Goal: Communication & Community: Ask a question

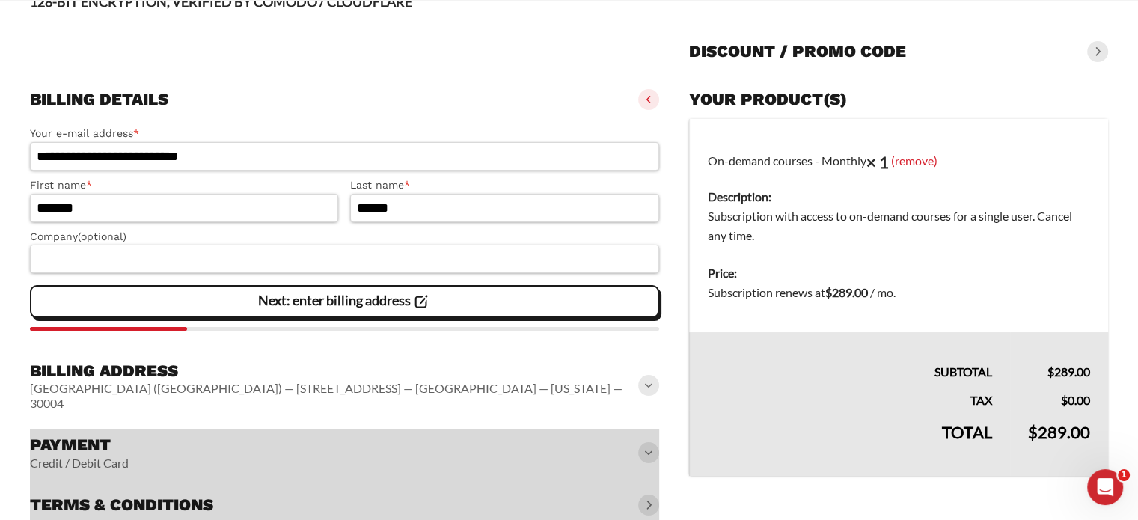
scroll to position [141, 0]
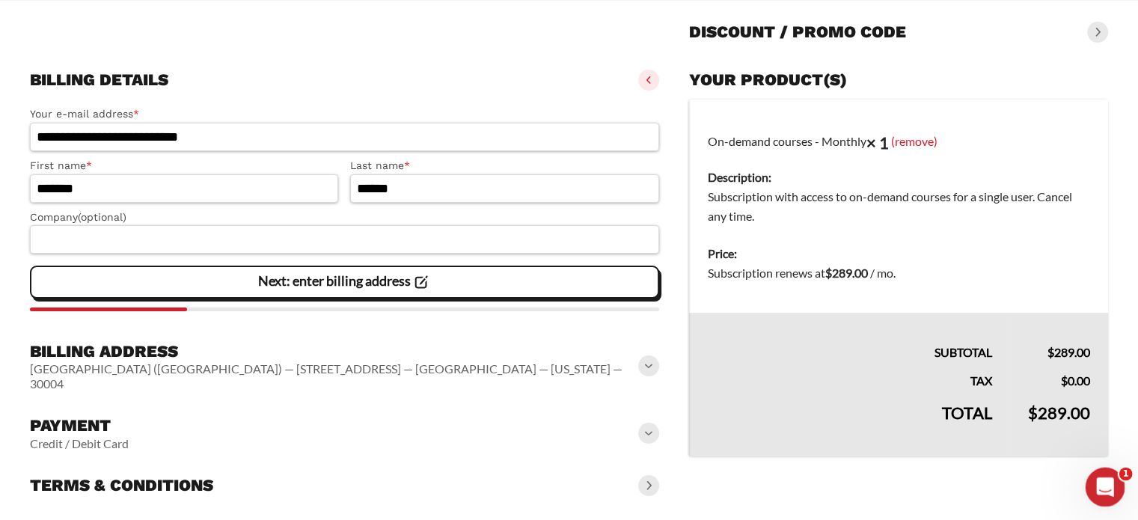
click at [1103, 474] on icon "Open Intercom Messenger" at bounding box center [1103, 485] width 25 height 25
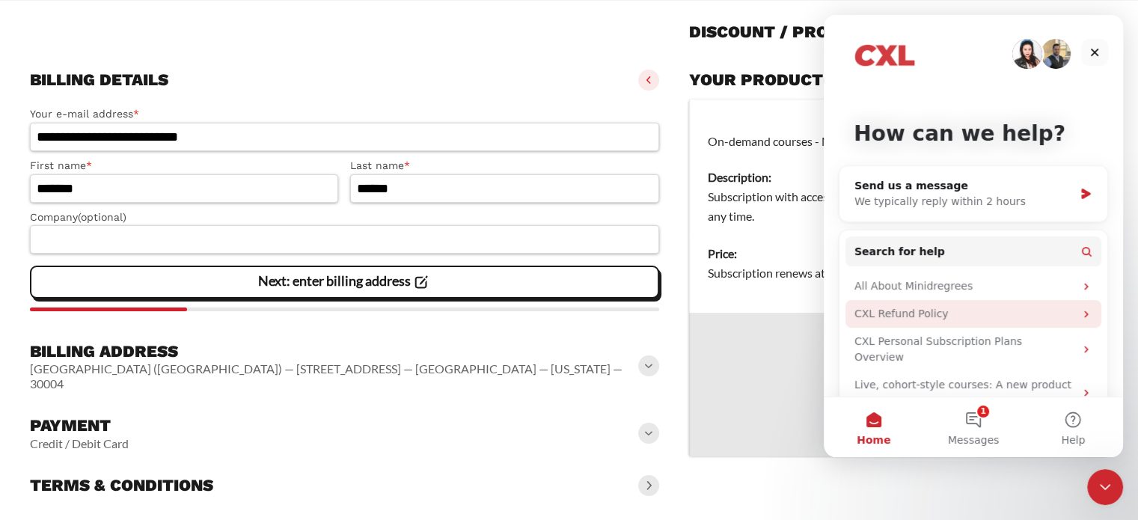
scroll to position [15, 0]
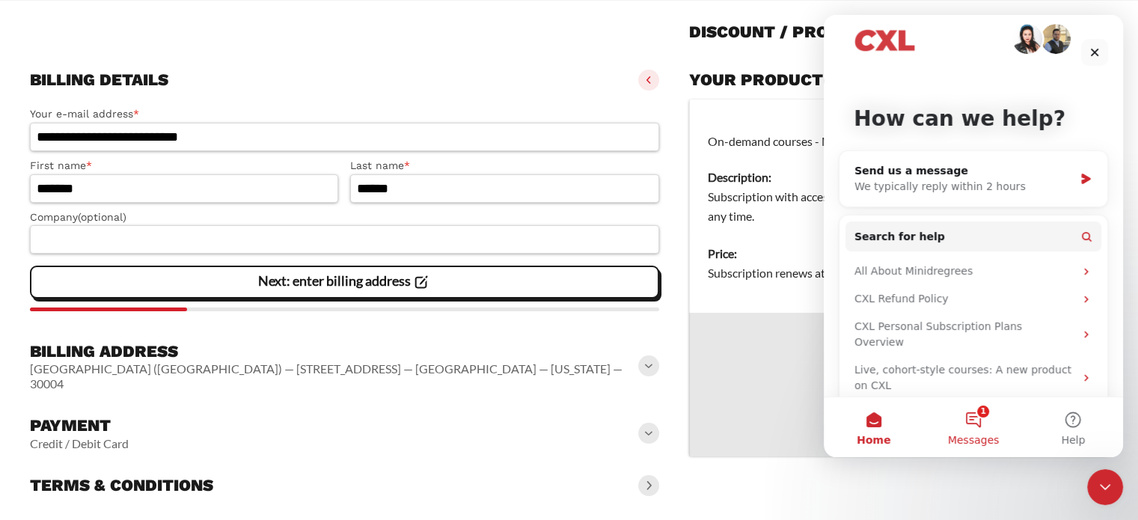
click at [977, 419] on button "1 Messages" at bounding box center [973, 427] width 100 height 60
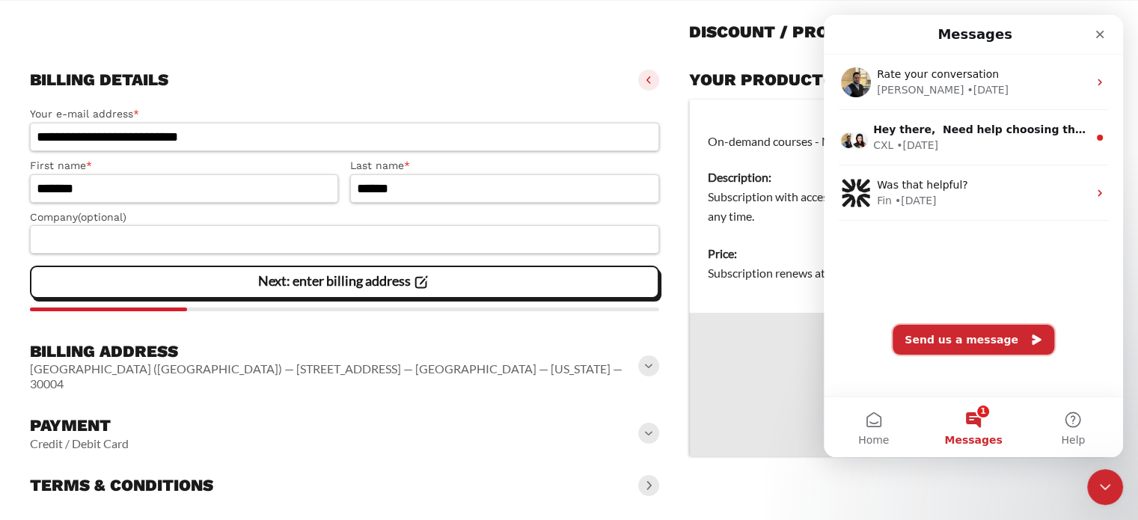
click at [946, 338] on button "Send us a message" at bounding box center [974, 340] width 162 height 30
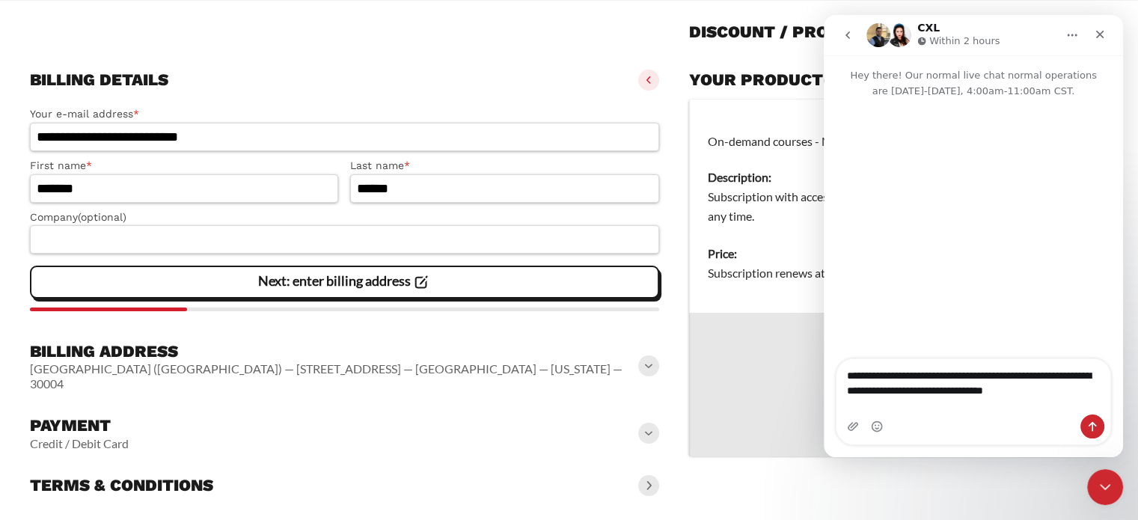
type textarea "**********"
click at [1003, 343] on div "Intercom messenger" at bounding box center [973, 230] width 299 height 262
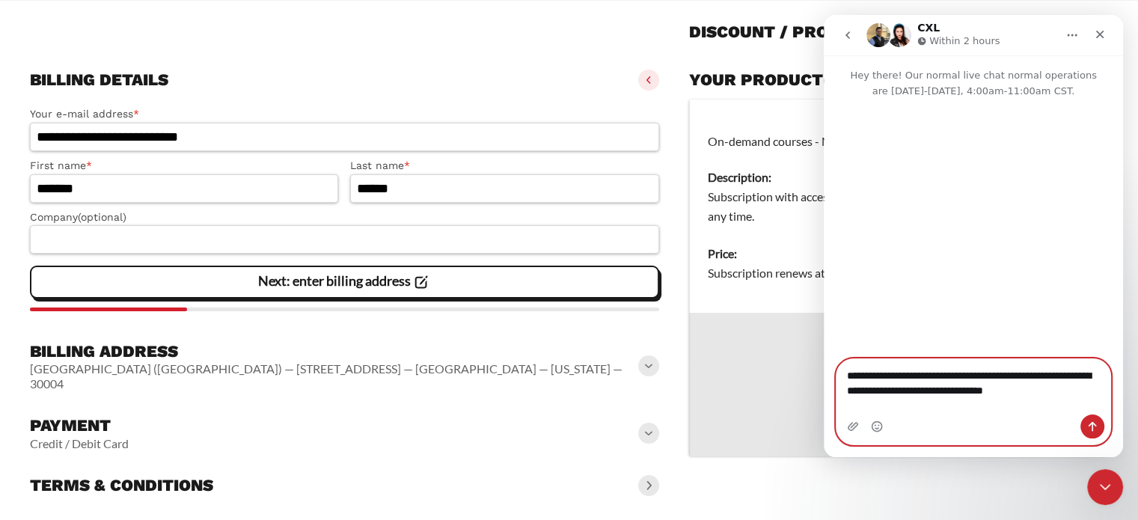
click at [1076, 400] on textarea "**********" at bounding box center [974, 379] width 274 height 40
click at [1095, 428] on icon "Send a message…" at bounding box center [1092, 427] width 12 height 12
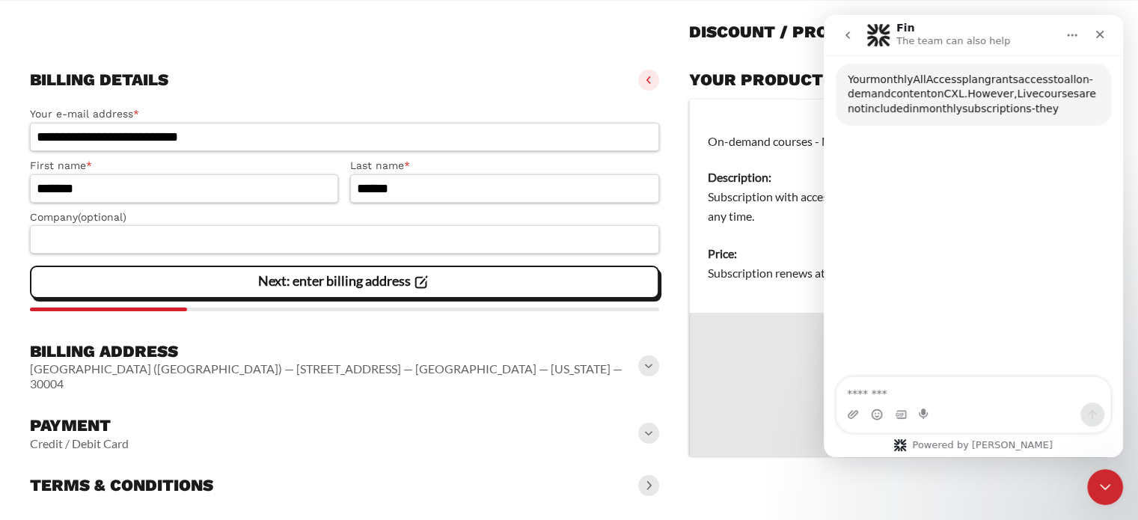
scroll to position [126, 0]
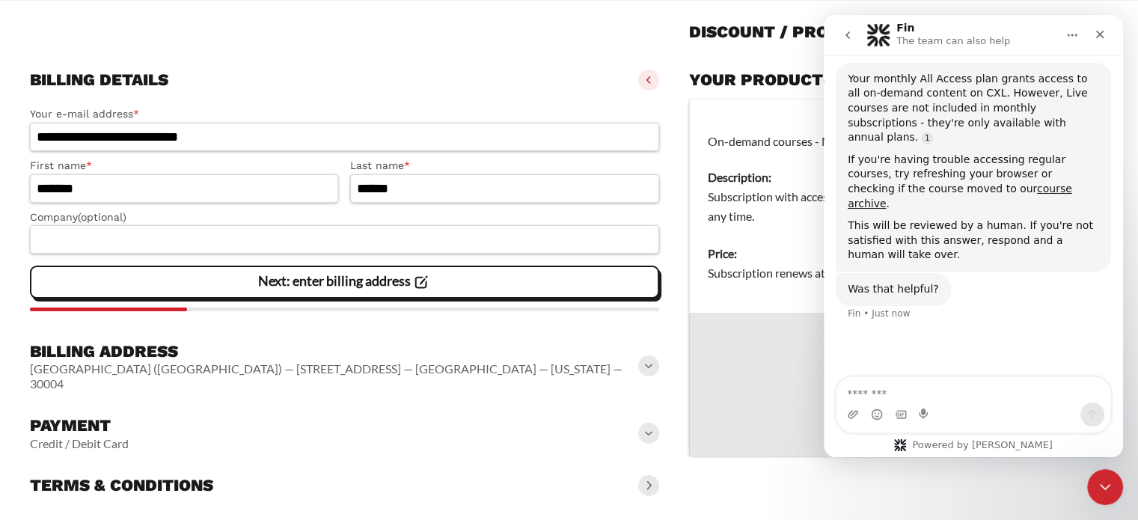
click at [925, 394] on textarea "Message…" at bounding box center [974, 389] width 274 height 25
type textarea "*"
type textarea "**********"
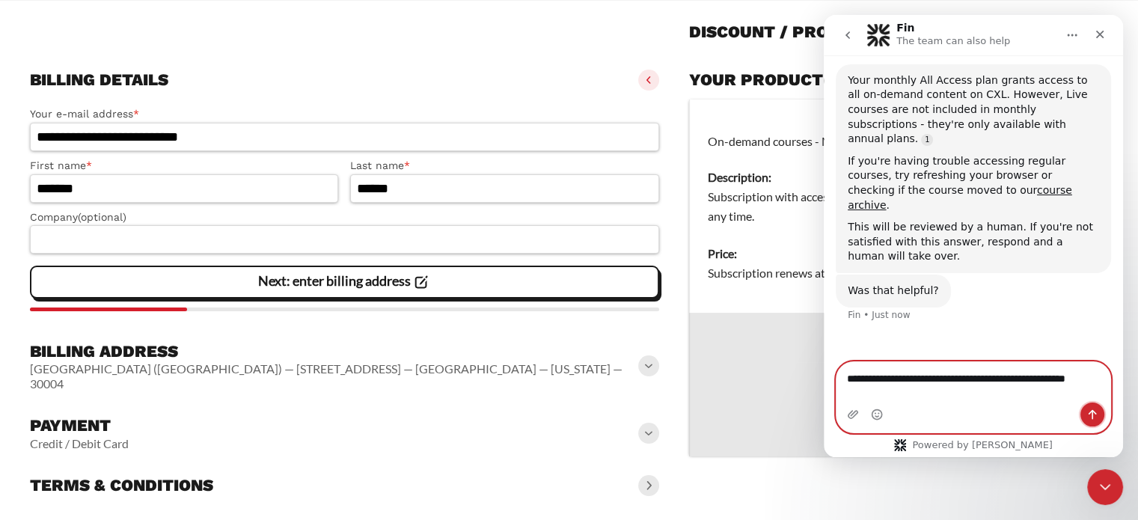
click at [1093, 409] on icon "Send a message…" at bounding box center [1092, 415] width 12 height 12
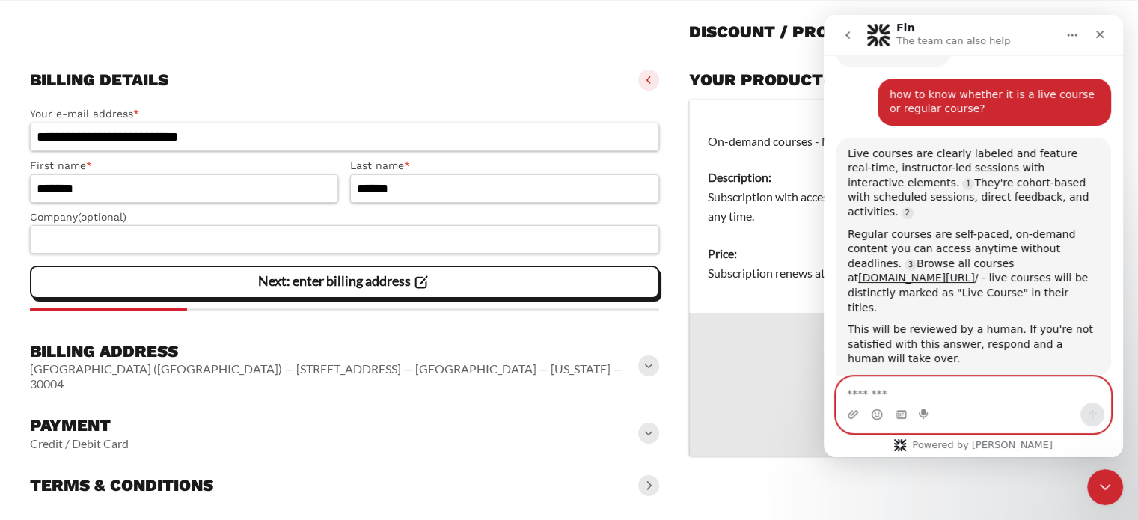
scroll to position [372, 0]
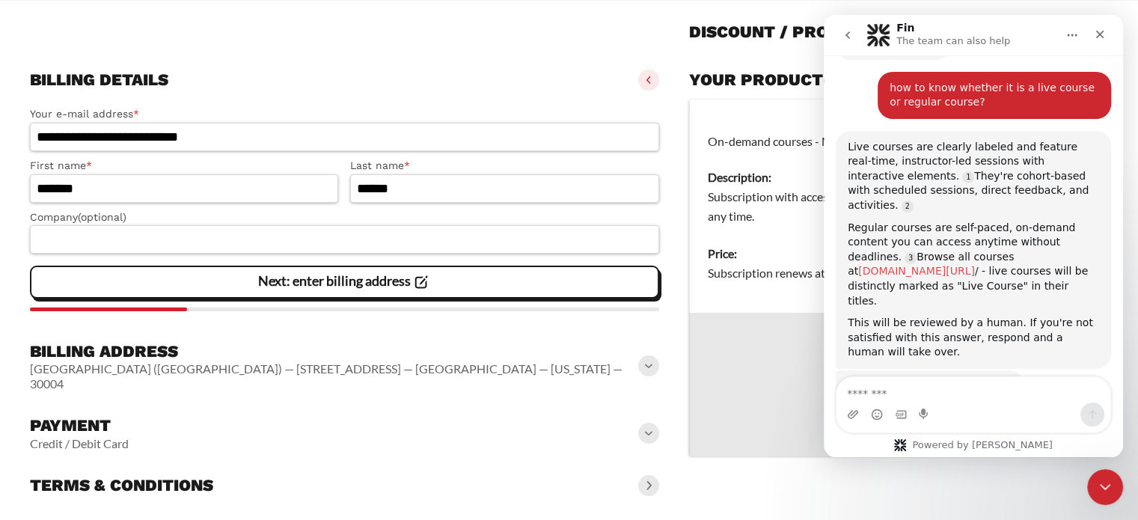
click at [975, 265] on link "[DOMAIN_NAME][URL]" at bounding box center [916, 271] width 117 height 12
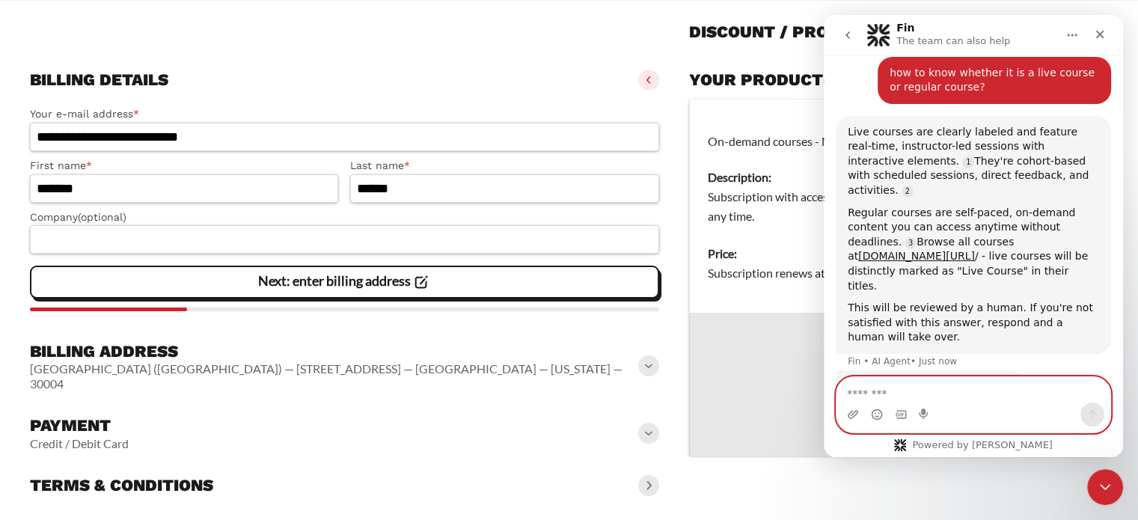
click at [861, 391] on textarea "Message…" at bounding box center [974, 389] width 274 height 25
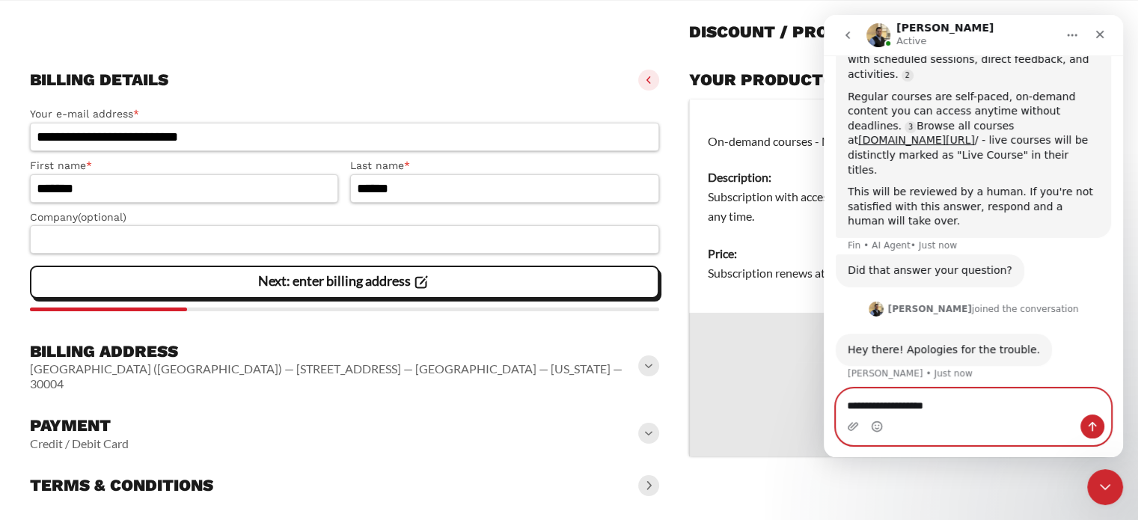
scroll to position [512, 0]
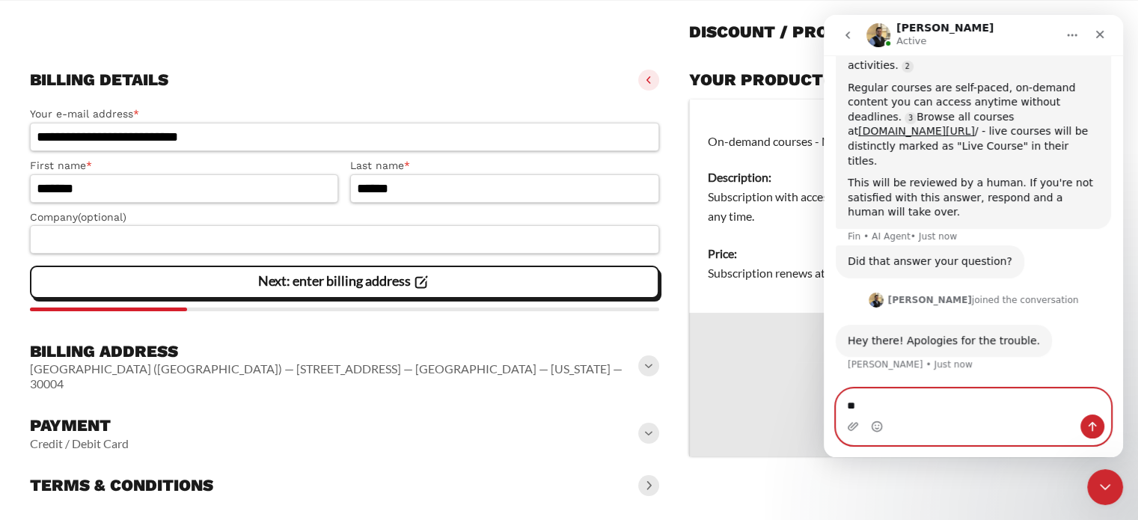
type textarea "*"
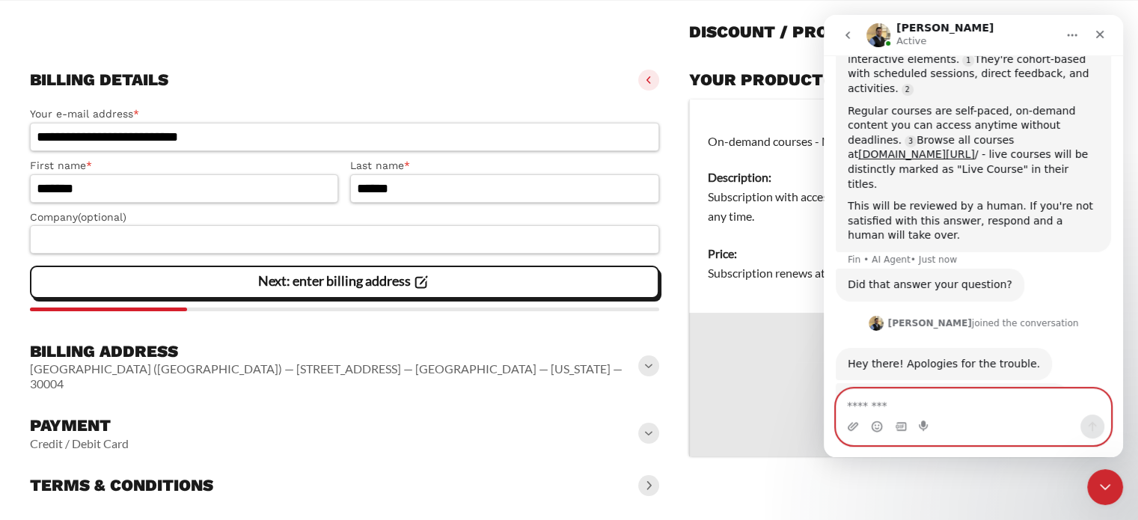
scroll to position [488, 0]
type textarea "**"
click at [1090, 427] on icon "Send a message…" at bounding box center [1092, 427] width 12 height 12
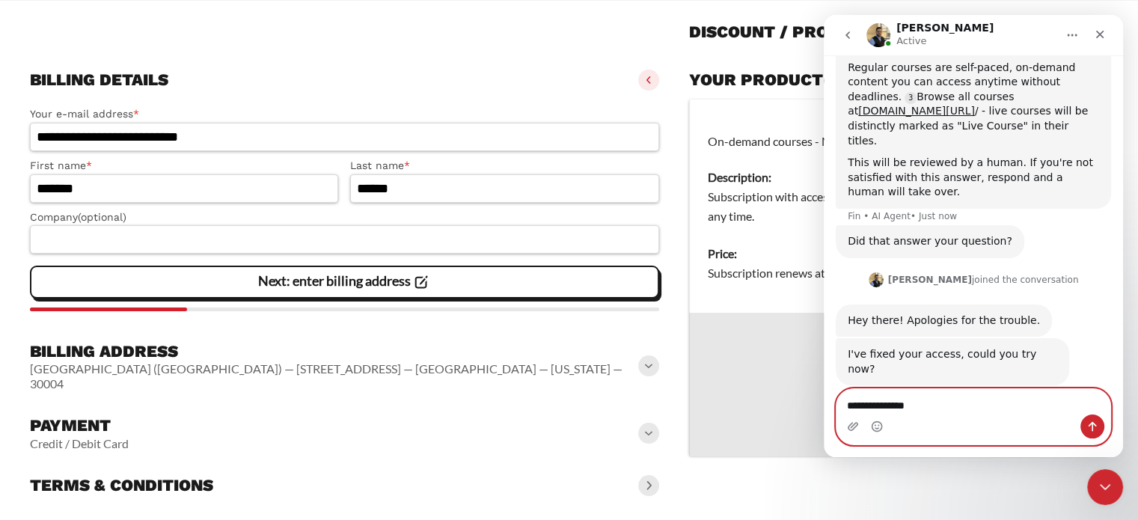
type textarea "**********"
click at [1096, 422] on icon "Send a message…" at bounding box center [1092, 427] width 12 height 12
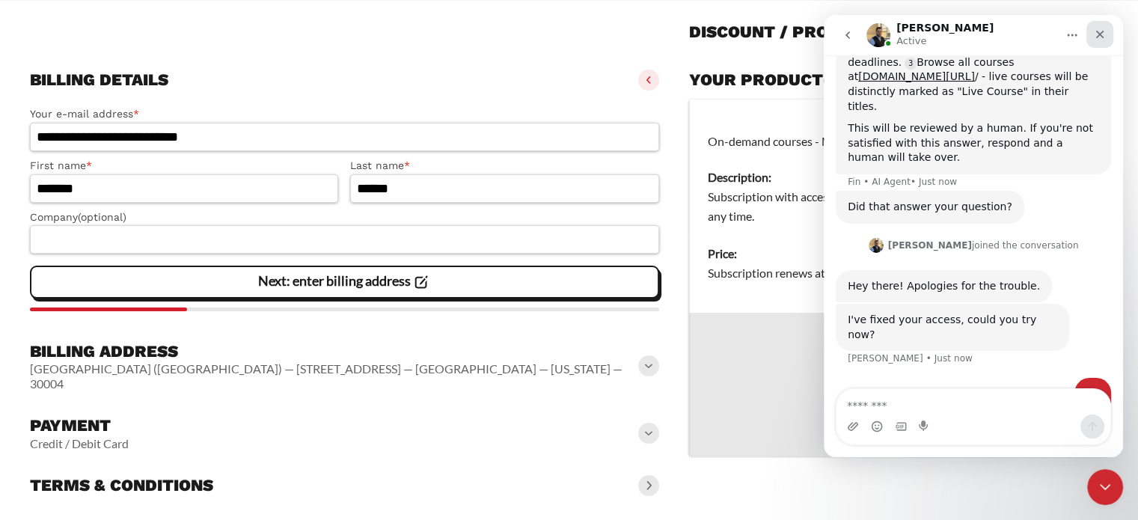
click at [1098, 34] on icon "Close" at bounding box center [1100, 34] width 12 height 12
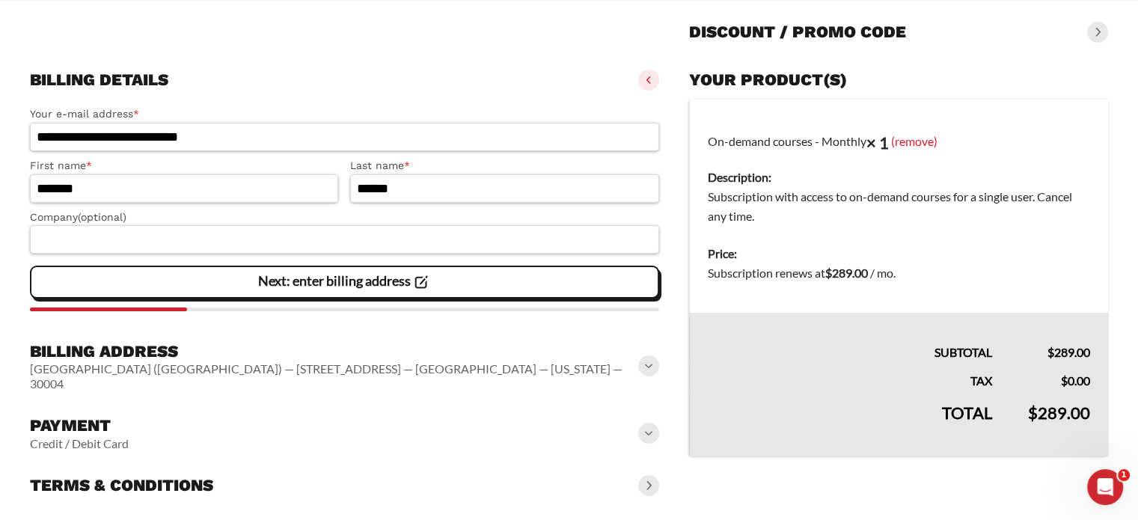
scroll to position [551, 0]
